Goal: Task Accomplishment & Management: Use online tool/utility

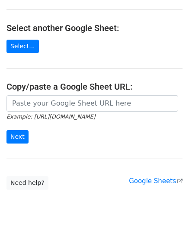
scroll to position [86, 0]
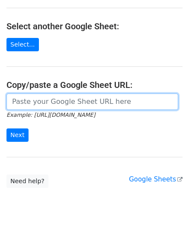
click at [51, 98] on input "url" at bounding box center [91, 102] width 171 height 16
paste input "[URL][DOMAIN_NAME]"
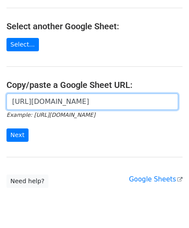
scroll to position [0, 176]
type input "[URL][DOMAIN_NAME]"
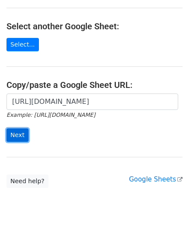
scroll to position [0, 0]
click at [19, 131] on input "Next" at bounding box center [17, 135] width 22 height 13
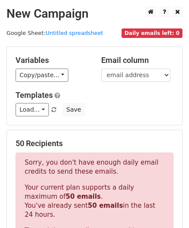
scroll to position [291, 0]
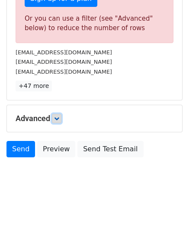
click at [56, 114] on link at bounding box center [56, 118] width 9 height 9
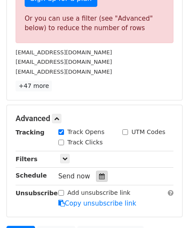
click at [99, 173] on icon at bounding box center [102, 176] width 6 height 6
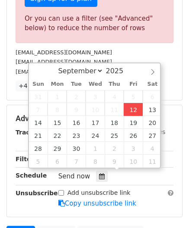
type input "2025-09-12 12:00"
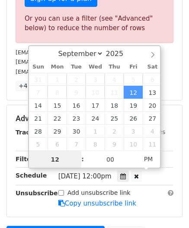
paste input "0"
type input "10"
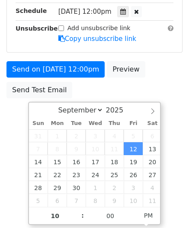
type input "2025-09-12 22:00"
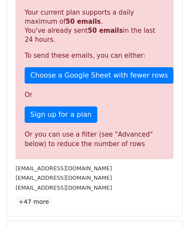
scroll to position [396, 0]
